Goal: Find specific page/section: Find specific page/section

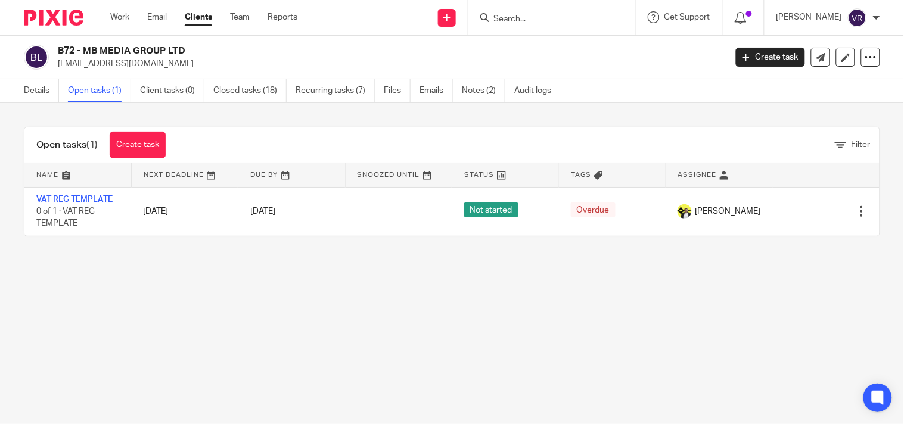
click at [558, 26] on div at bounding box center [551, 17] width 167 height 35
click at [555, 20] on input "Search" at bounding box center [545, 19] width 107 height 11
paste input "YOURFIZIK LTD"
drag, startPoint x: 556, startPoint y: 19, endPoint x: 592, endPoint y: 24, distance: 36.7
click at [592, 24] on form "YOURFIZIK LTD" at bounding box center [555, 17] width 127 height 15
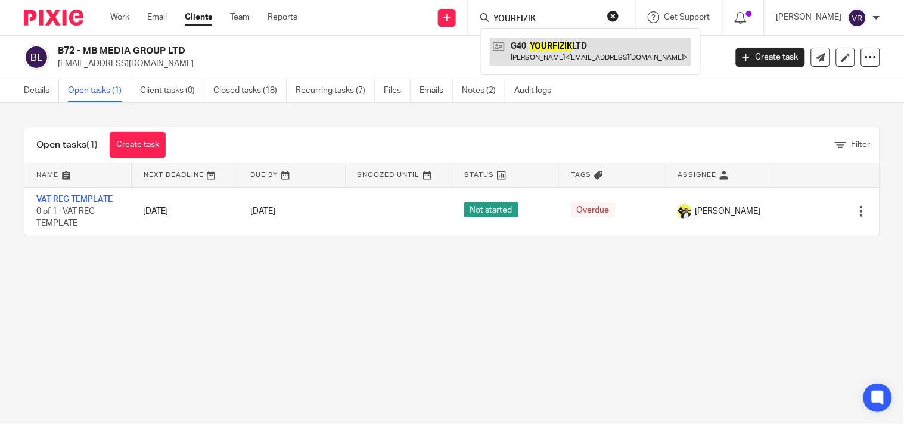
type input "YOURFIZIK"
click at [586, 43] on link at bounding box center [590, 51] width 201 height 27
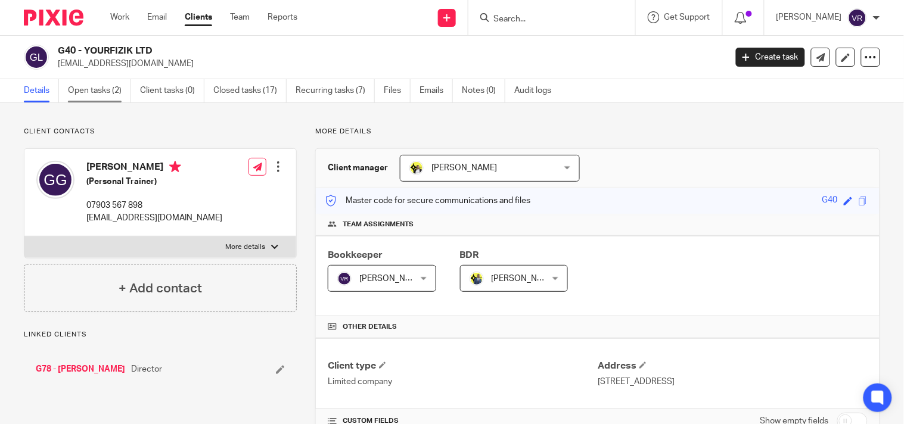
click at [102, 99] on link "Open tasks (2)" at bounding box center [99, 90] width 63 height 23
